Goal: Task Accomplishment & Management: Use online tool/utility

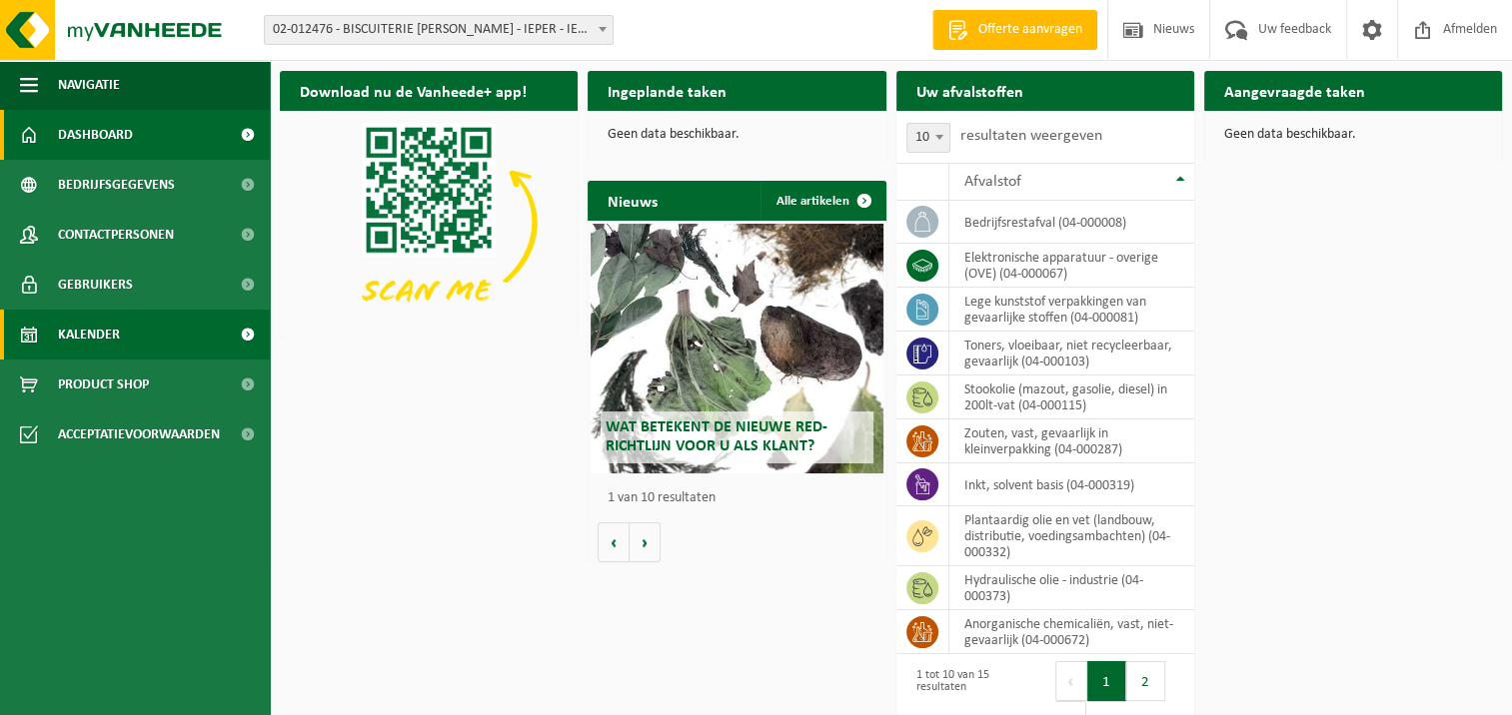
click at [247, 330] on span at bounding box center [247, 335] width 45 height 50
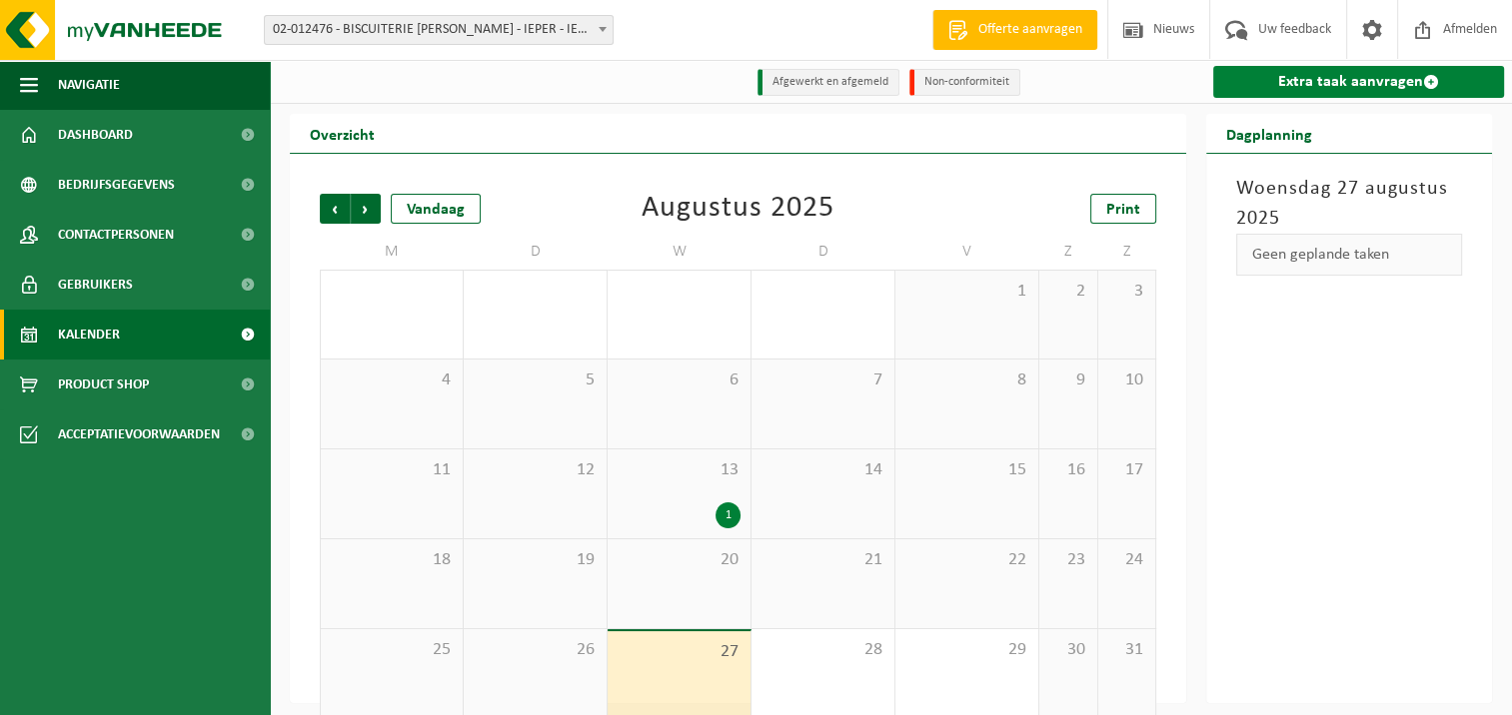
click at [1340, 87] on link "Extra taak aanvragen" at bounding box center [1358, 82] width 291 height 32
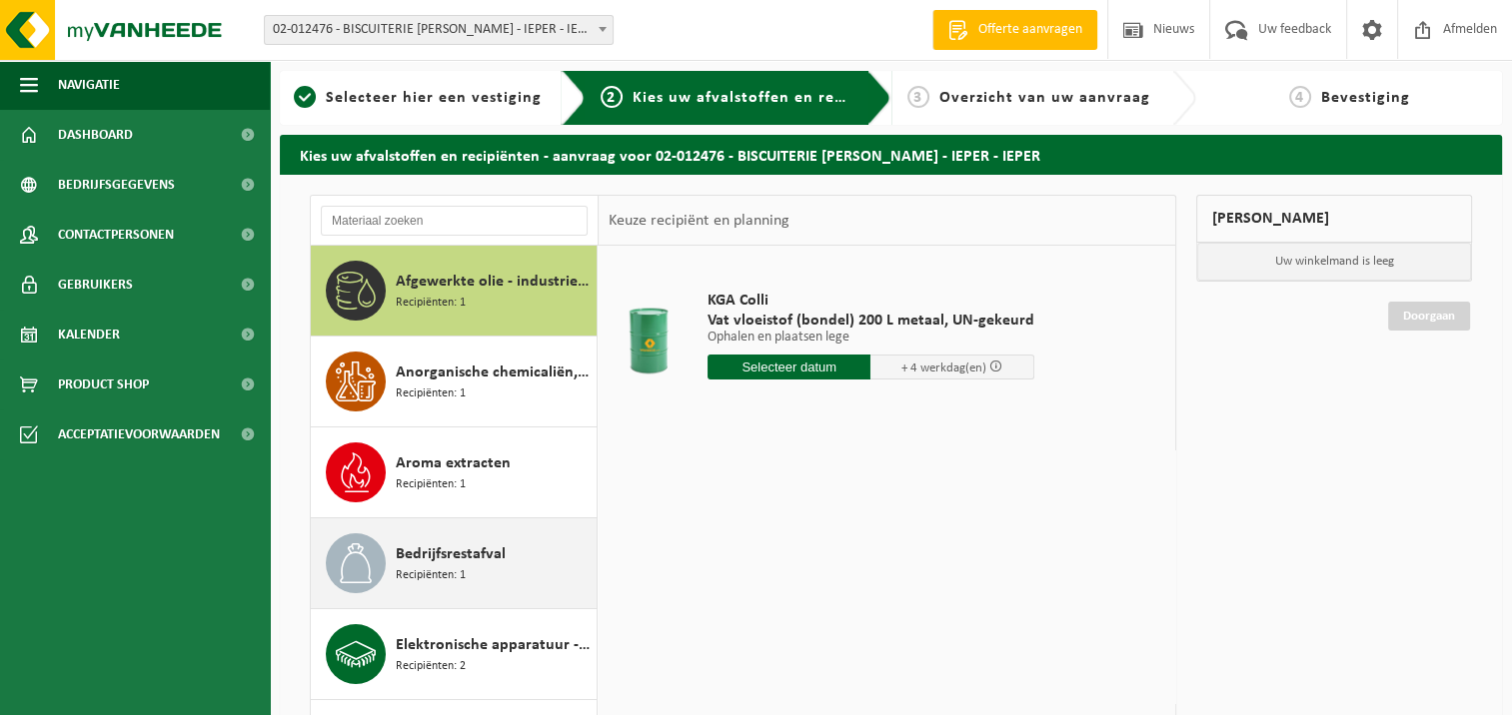
click at [449, 567] on span "Recipiënten: 1" at bounding box center [431, 576] width 70 height 19
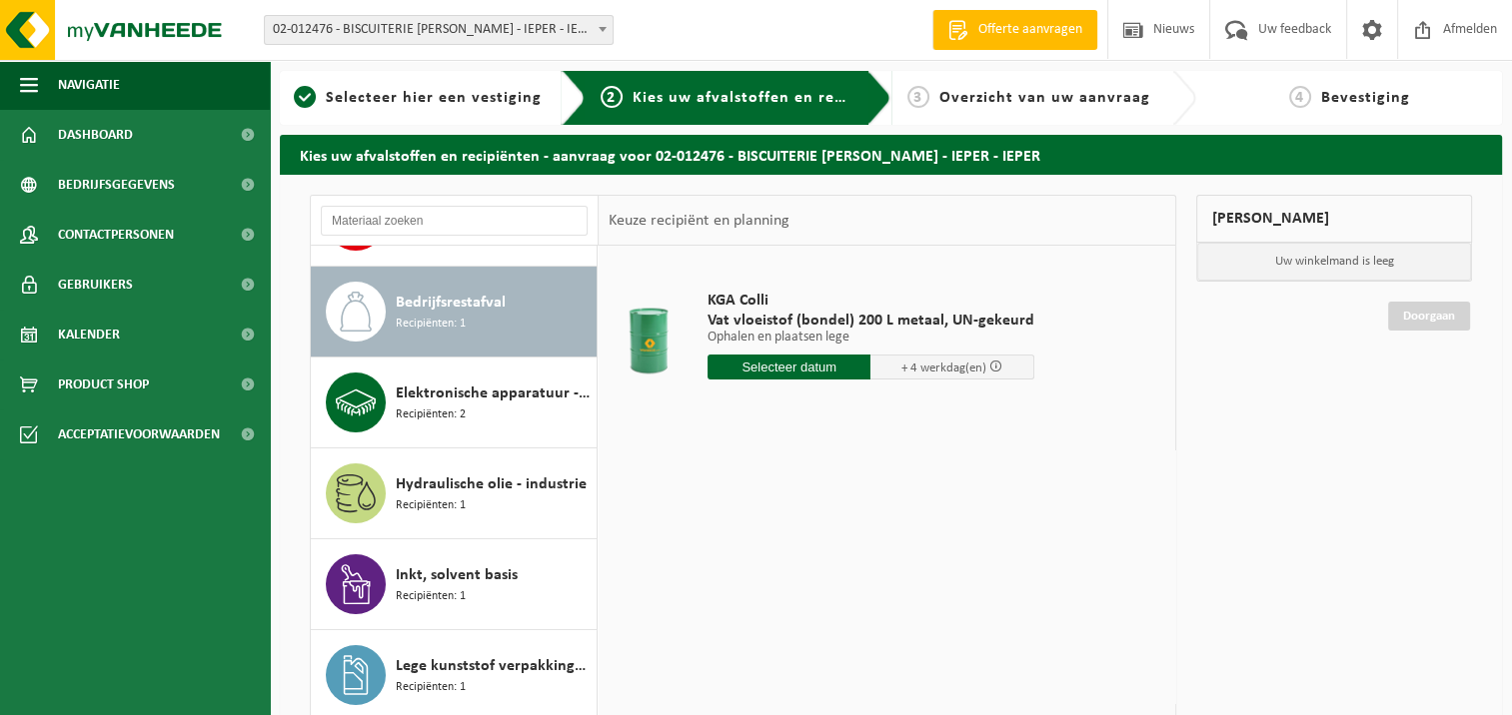
scroll to position [272, 0]
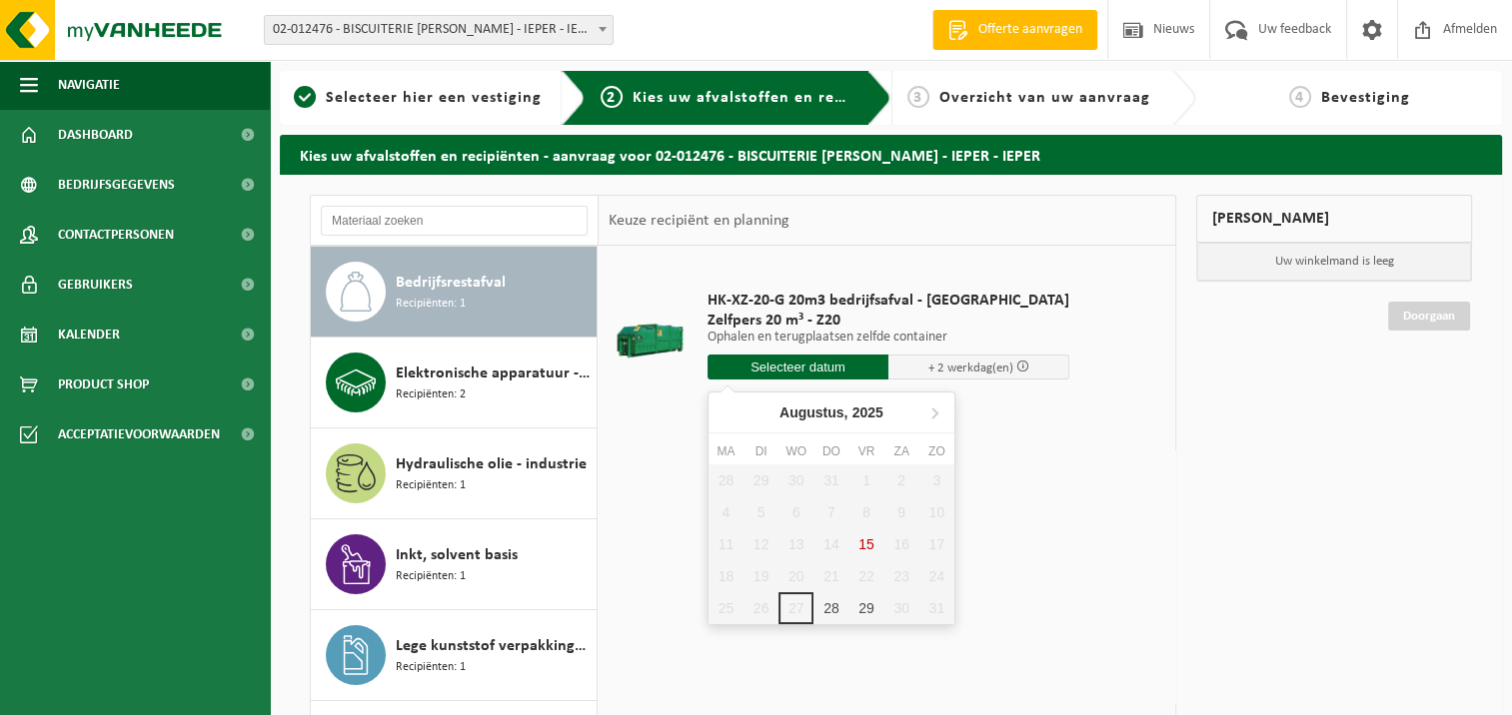
click at [772, 368] on input "text" at bounding box center [797, 367] width 181 height 25
click at [854, 608] on div "29" at bounding box center [865, 609] width 35 height 32
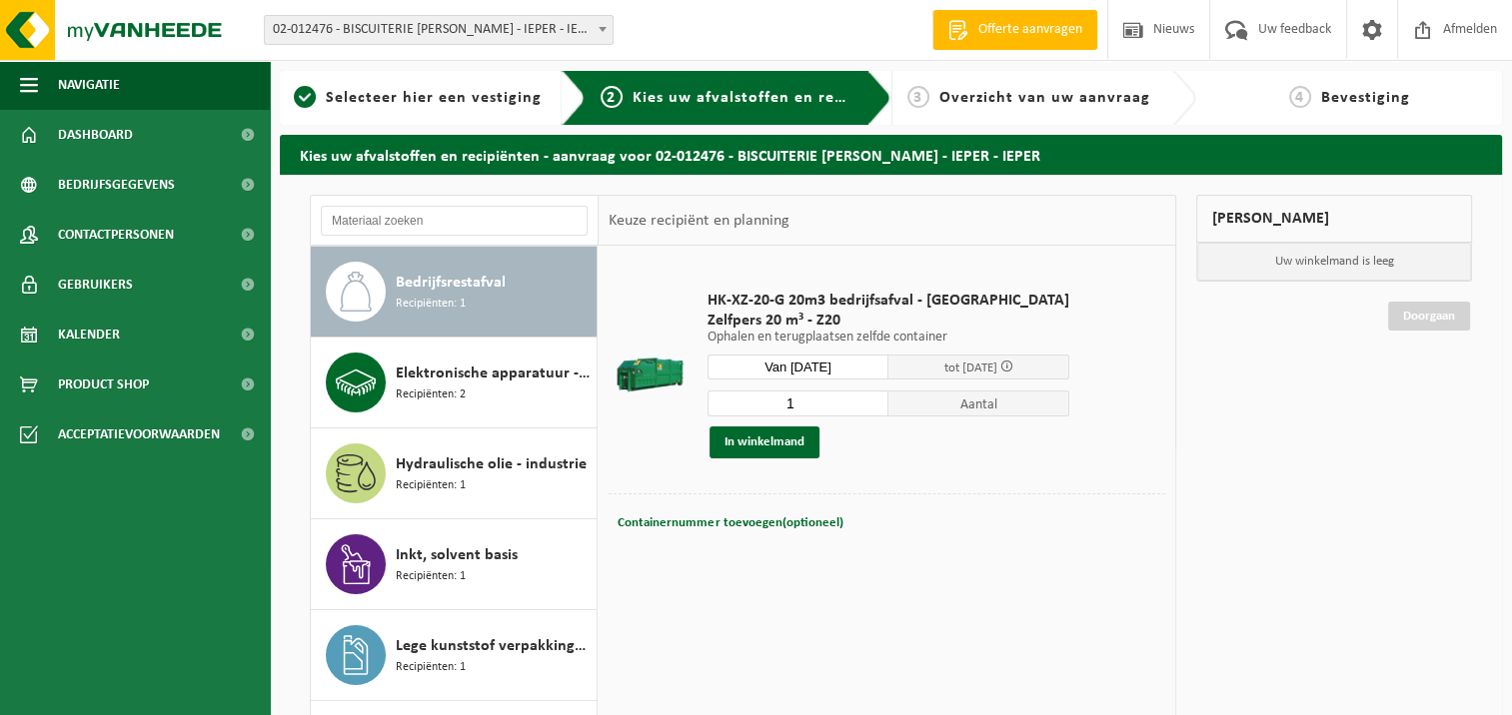
click at [796, 364] on input "Van 2025-08-29" at bounding box center [797, 367] width 181 height 25
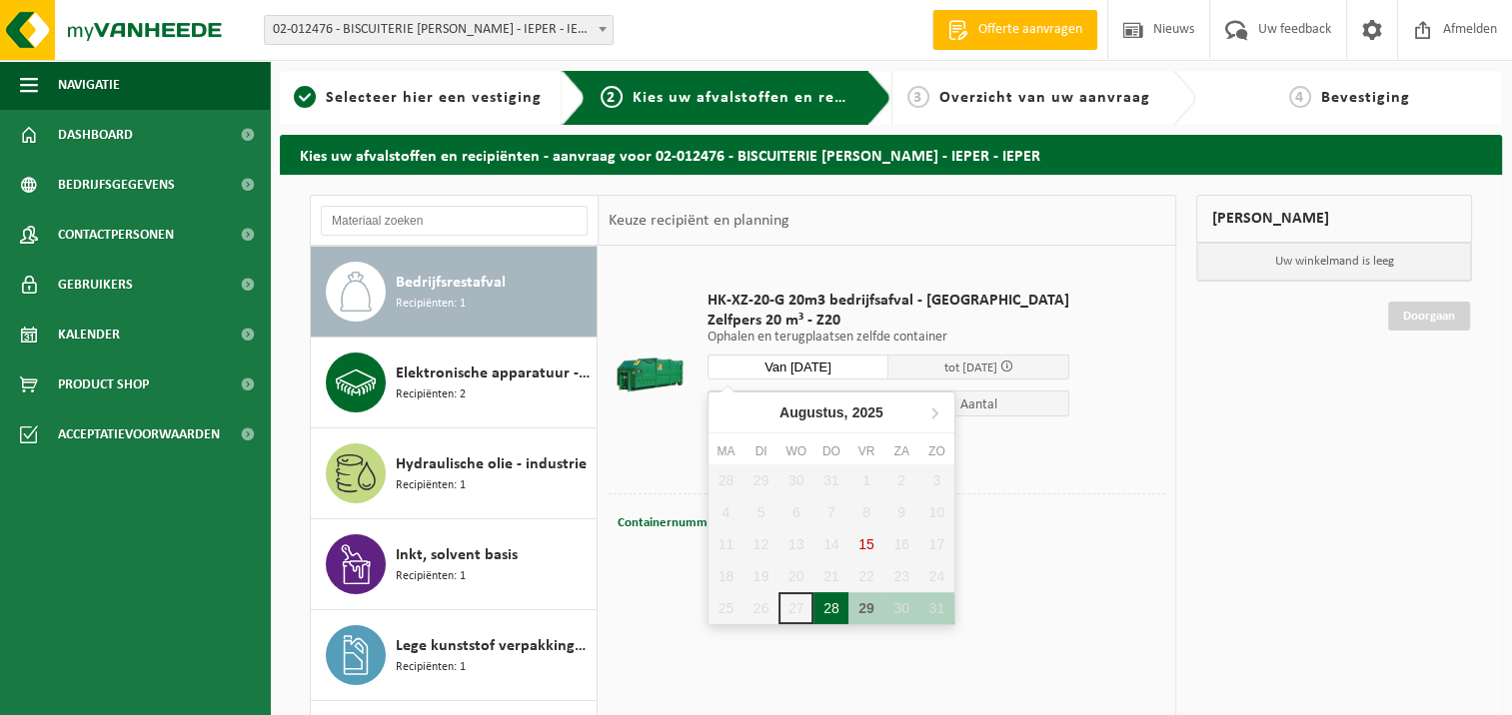
click at [827, 610] on div "28" at bounding box center [830, 609] width 35 height 32
type input "Van 2025-08-28"
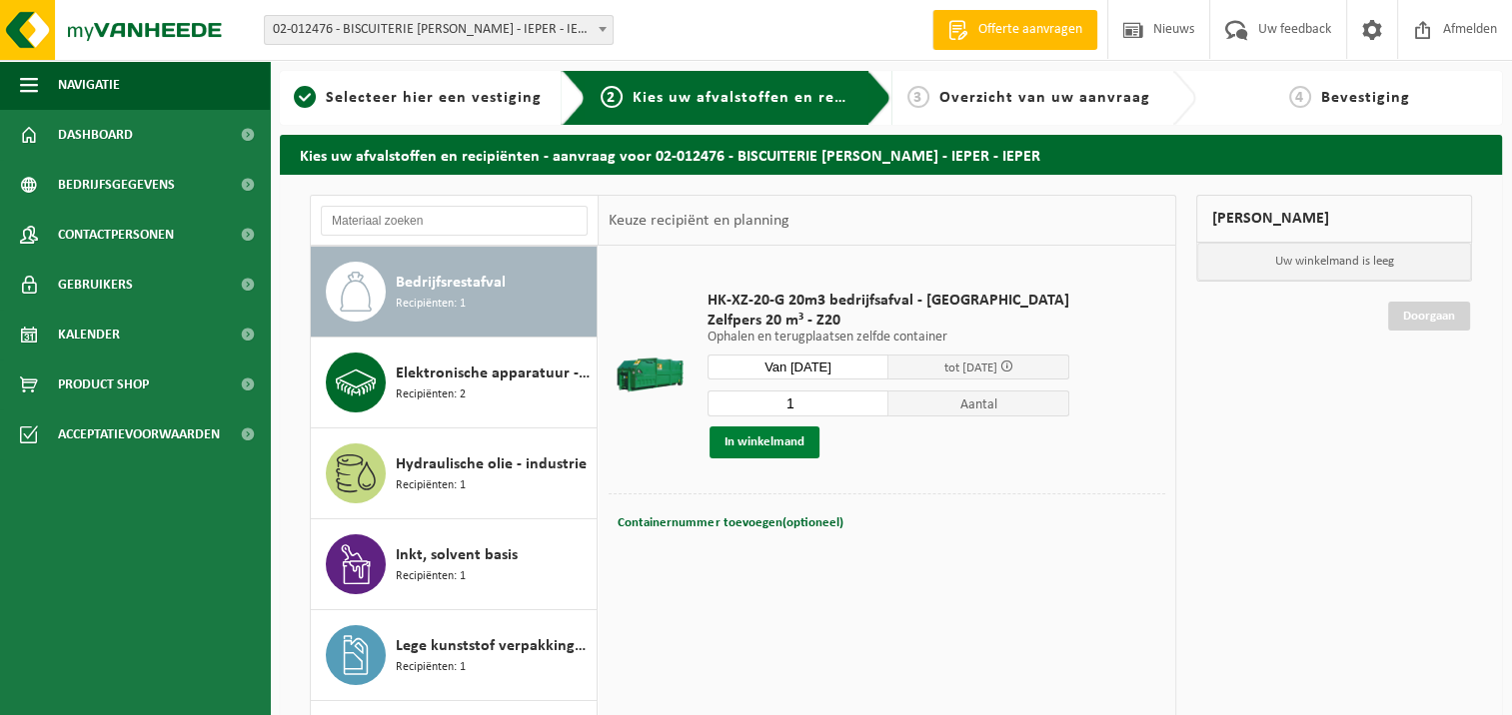
click at [787, 444] on button "In winkelmand" at bounding box center [764, 443] width 110 height 32
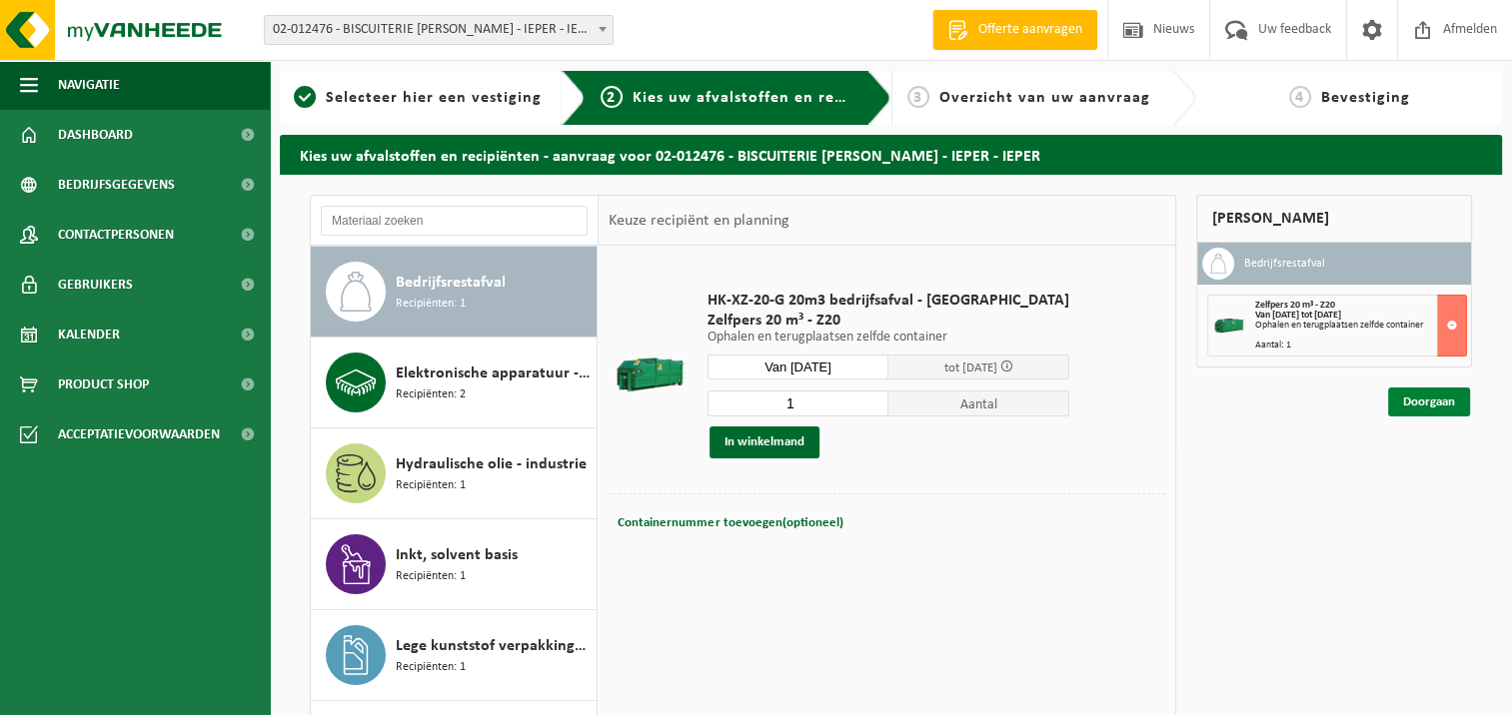
click at [1427, 404] on link "Doorgaan" at bounding box center [1429, 402] width 82 height 29
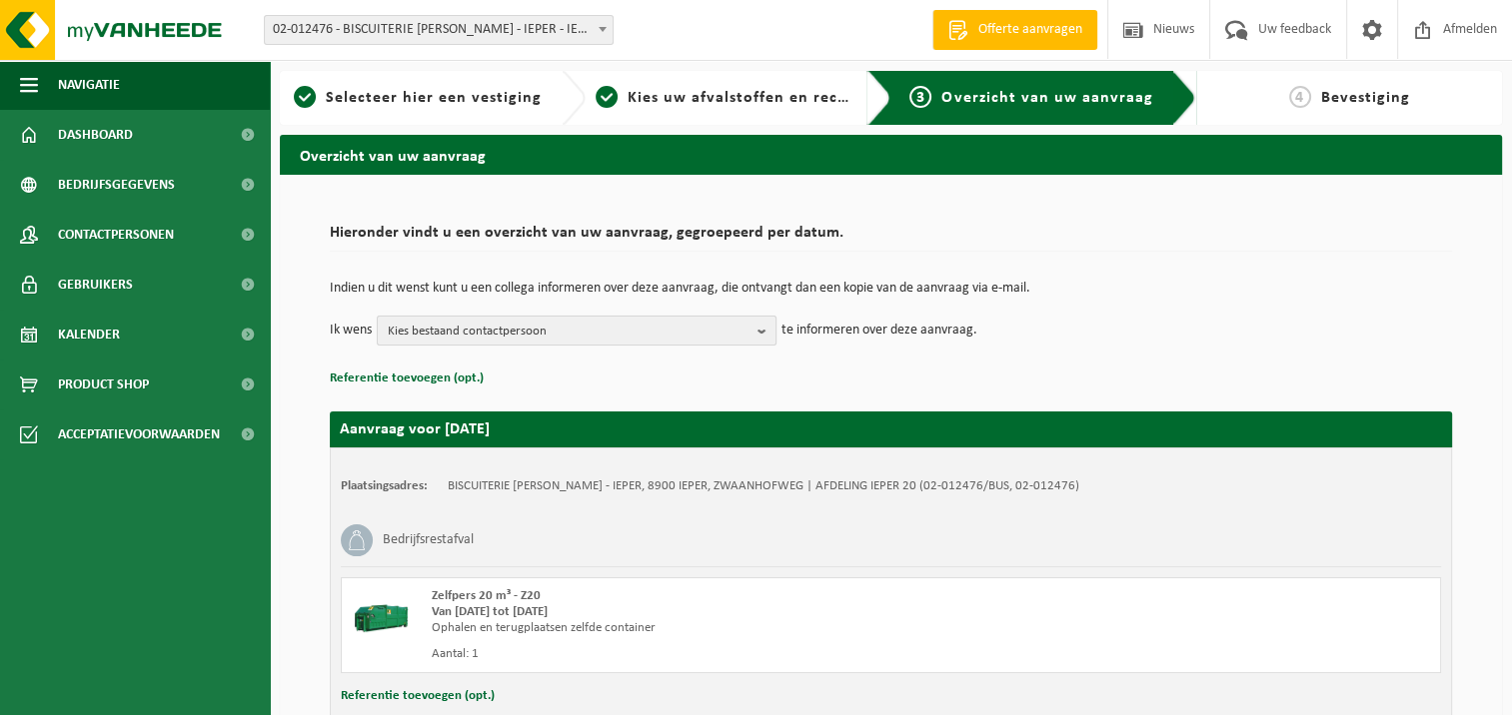
click at [678, 330] on span "Kies bestaand contactpersoon" at bounding box center [569, 332] width 362 height 30
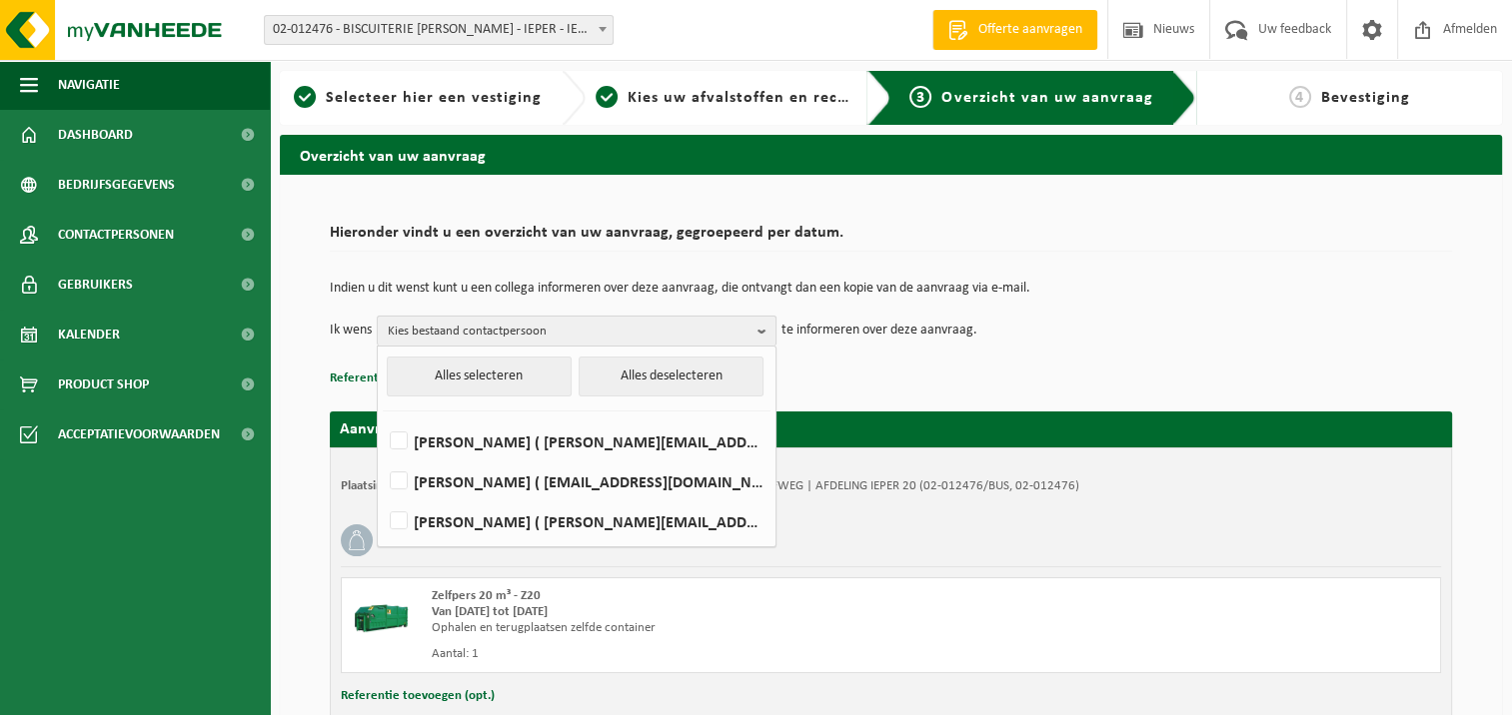
click at [678, 330] on span "Kies bestaand contactpersoon" at bounding box center [569, 332] width 362 height 30
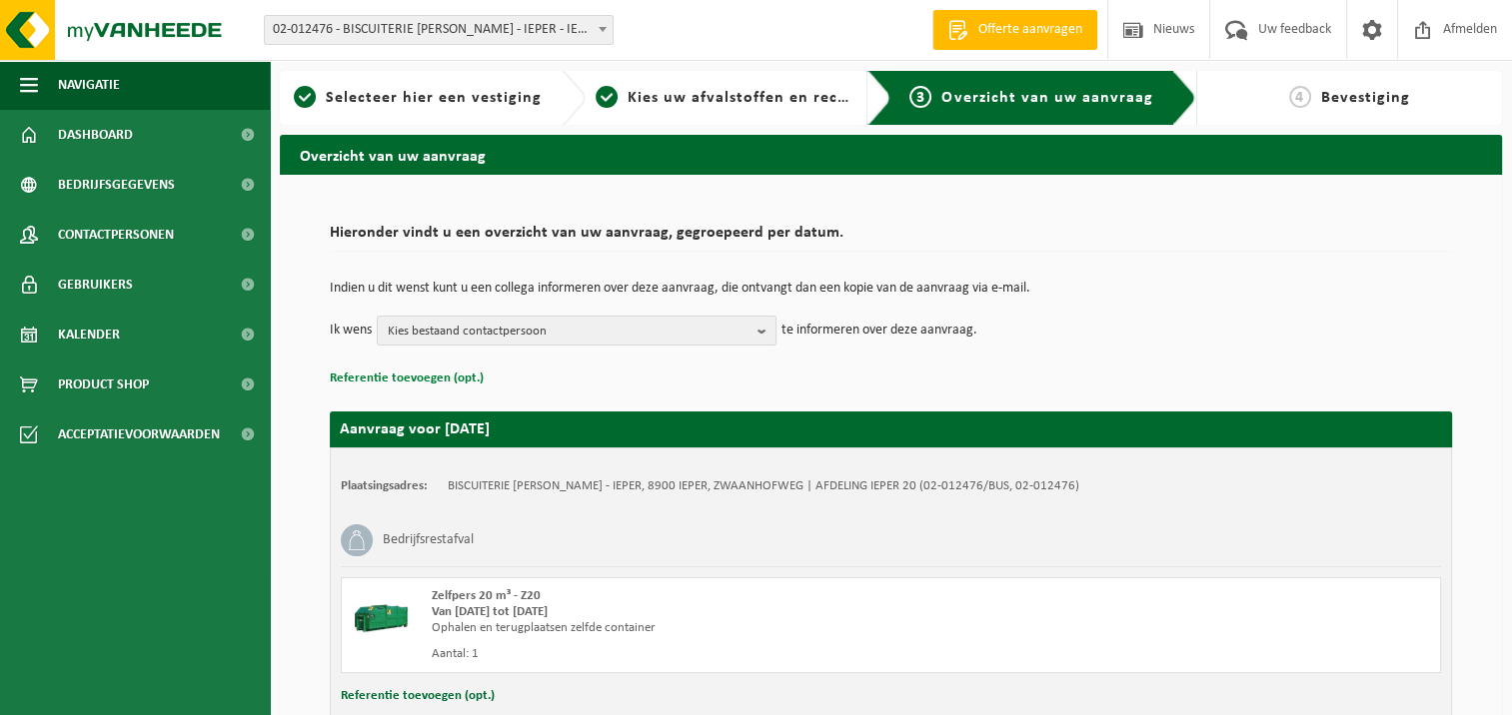
click at [447, 368] on button "Referentie toevoegen (opt.)" at bounding box center [407, 379] width 154 height 26
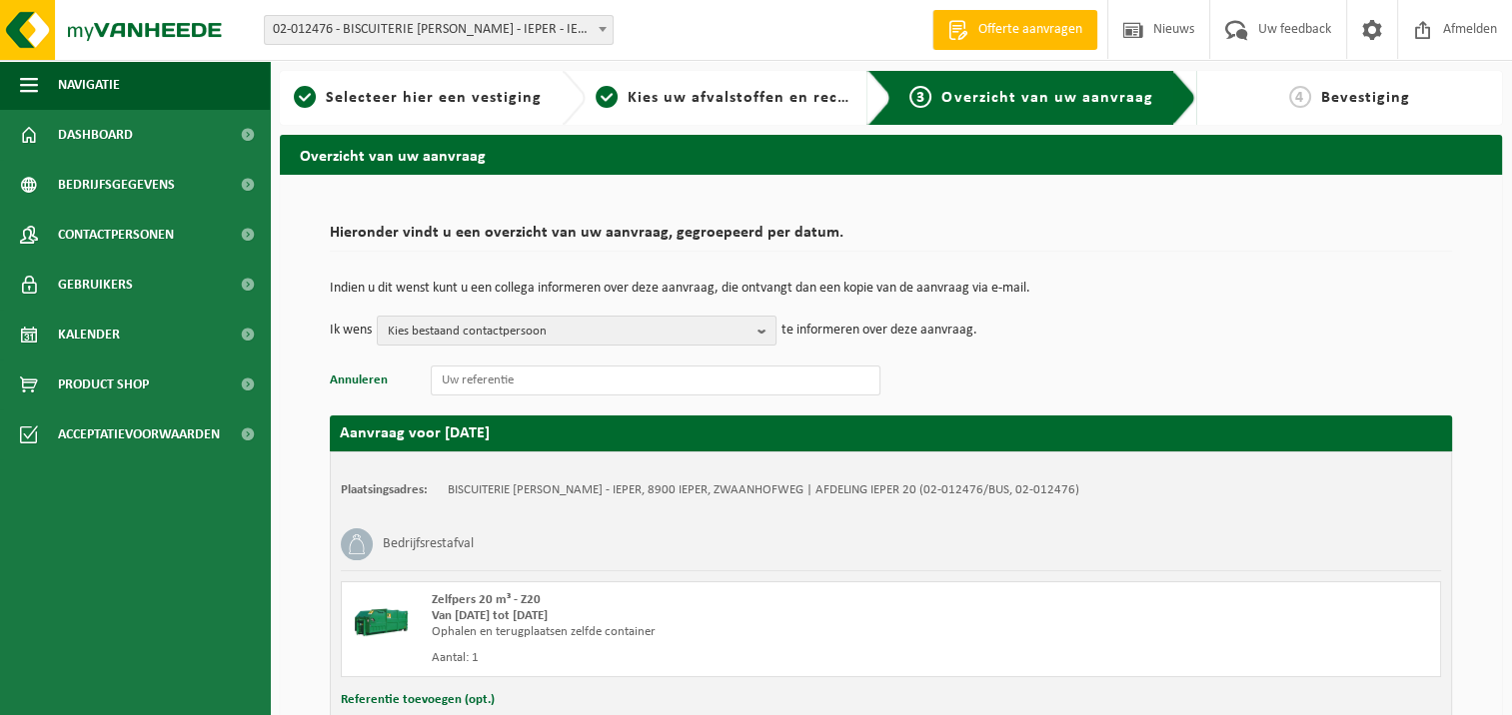
click at [1084, 342] on td "Ik wens Kies bestaand contactpersoon Alles selecteren Alles deselecteren Didier…" at bounding box center [891, 331] width 1122 height 30
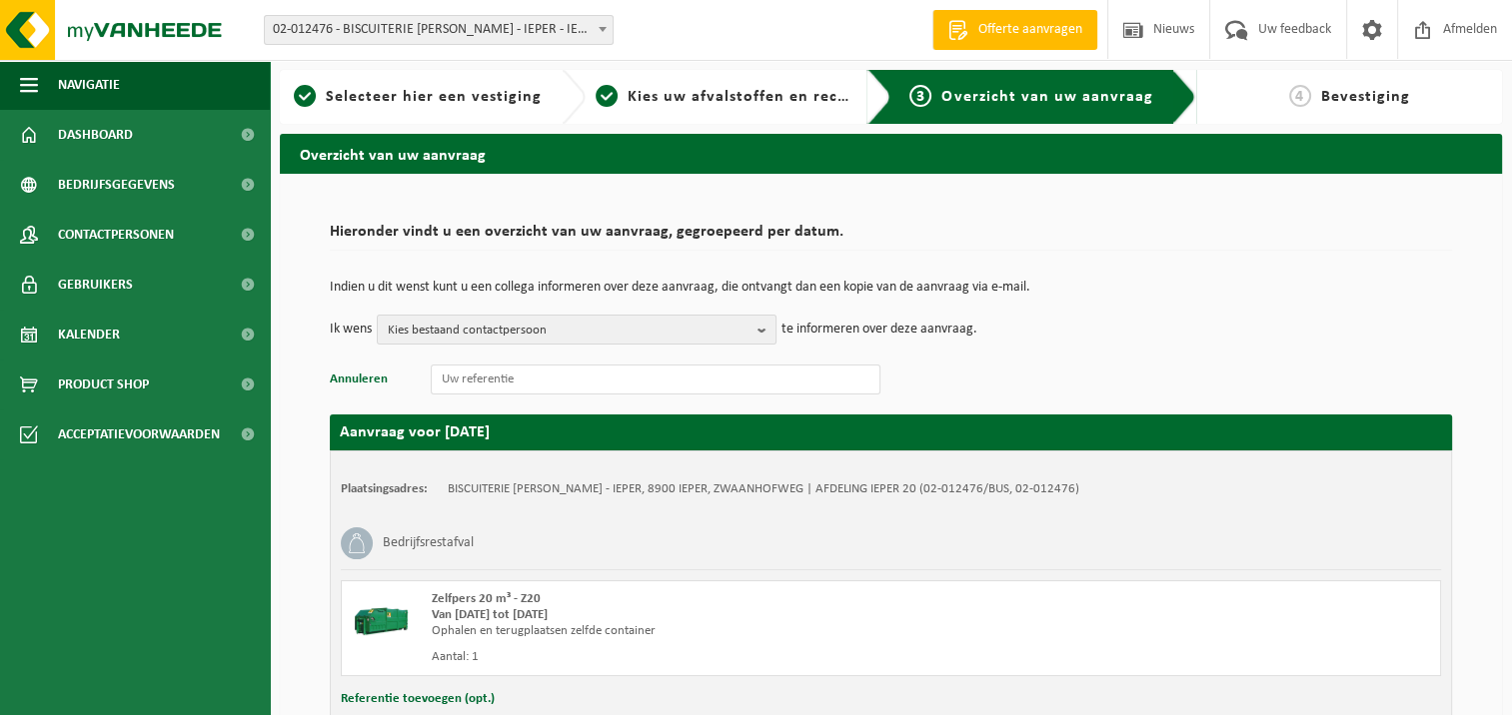
scroll to position [144, 0]
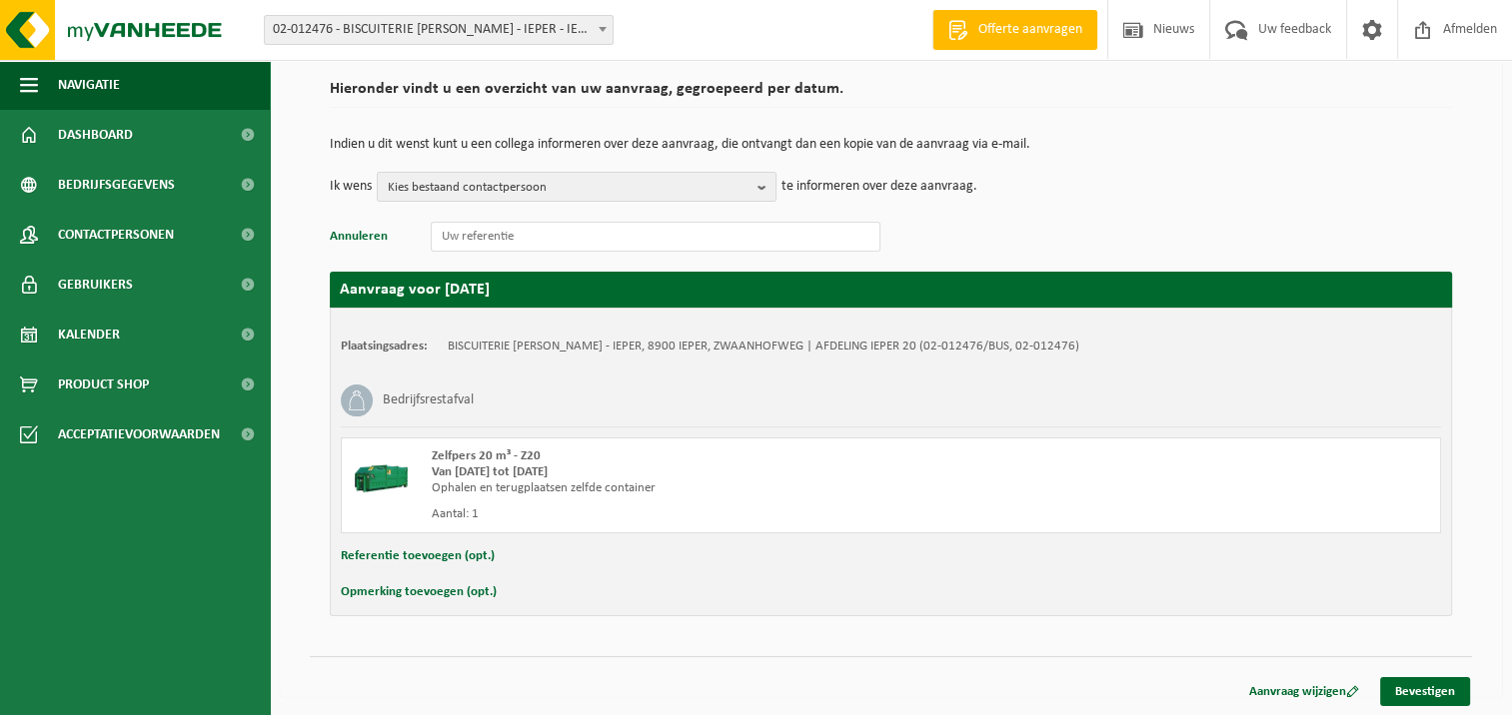
click at [421, 555] on button "Referentie toevoegen (opt.)" at bounding box center [418, 557] width 154 height 26
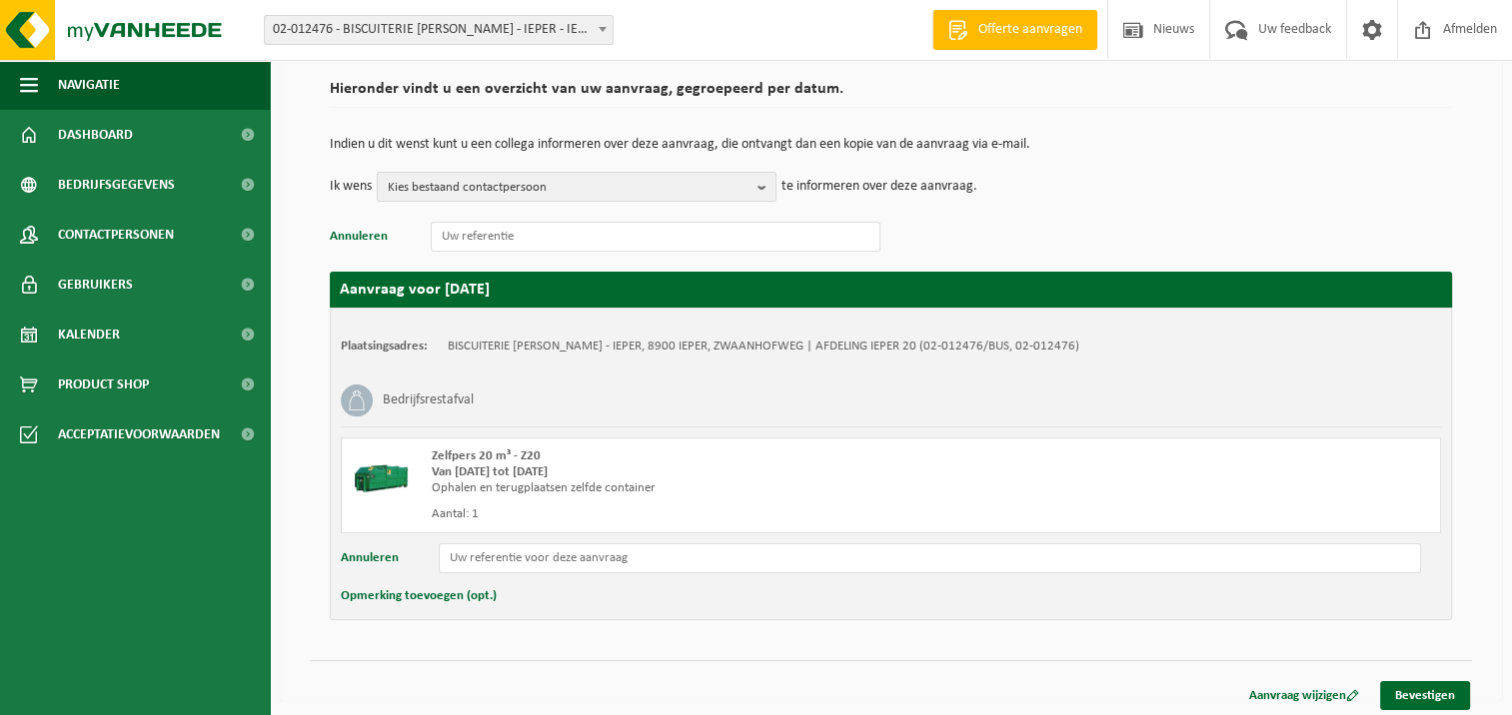
click at [409, 590] on button "Opmerking toevoegen (opt.)" at bounding box center [419, 597] width 156 height 26
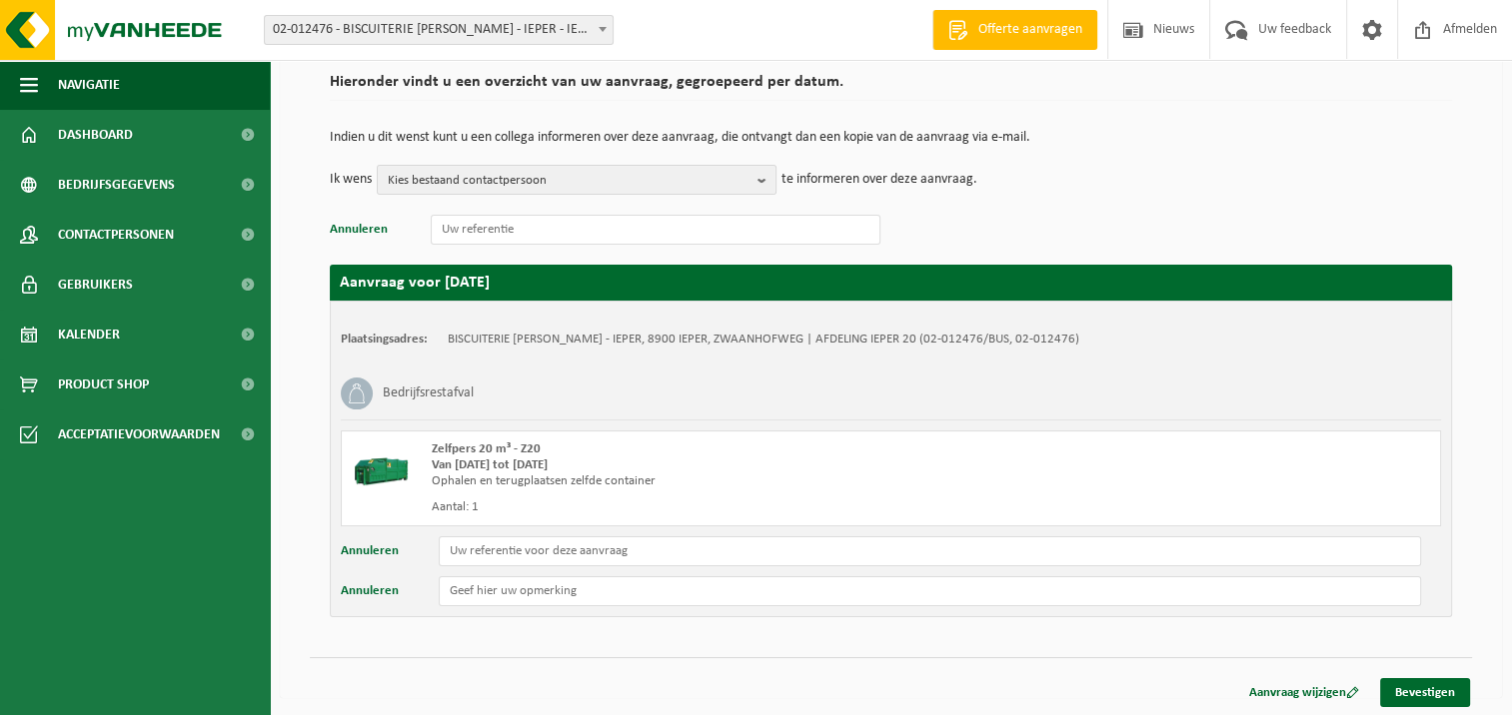
scroll to position [152, 0]
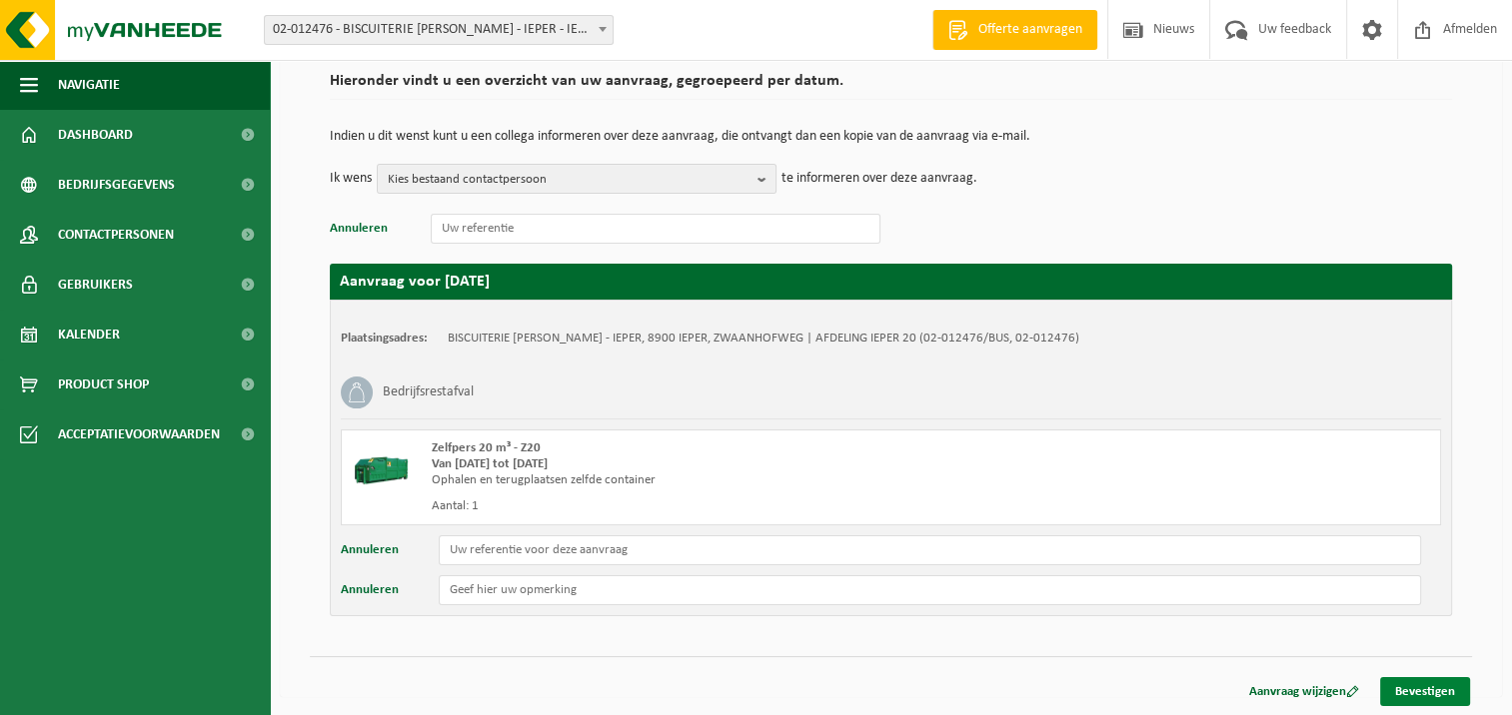
click at [1415, 689] on link "Bevestigen" at bounding box center [1425, 691] width 90 height 29
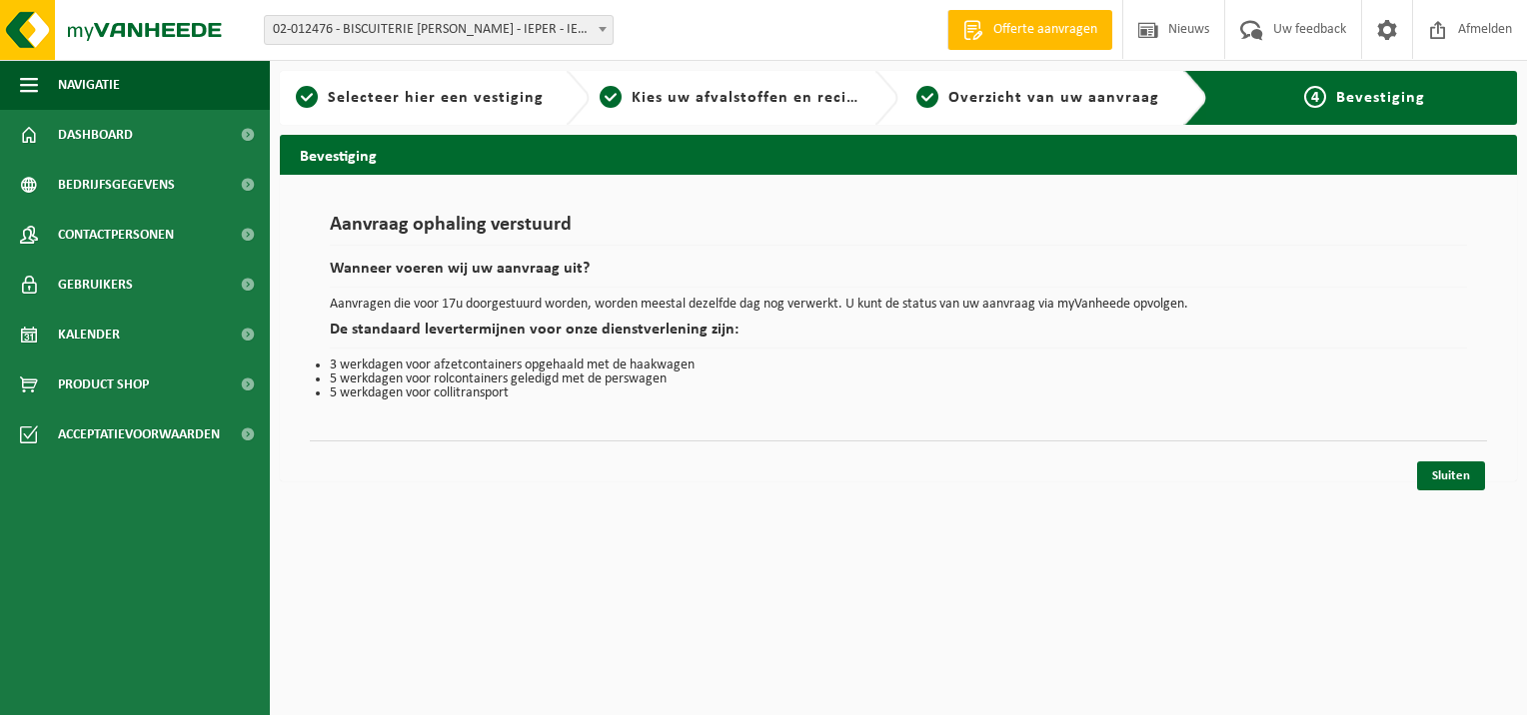
click at [654, 329] on h2 "De standaard levertermijnen voor onze dienstverlening zijn:" at bounding box center [898, 335] width 1137 height 27
click at [1375, 652] on html "Vestiging: 02-012476 - BISCUITERIE [PERSON_NAME] - IEPER - IEPER 02-012476 - BI…" at bounding box center [763, 357] width 1527 height 715
